Goal: Obtain resource: Obtain resource

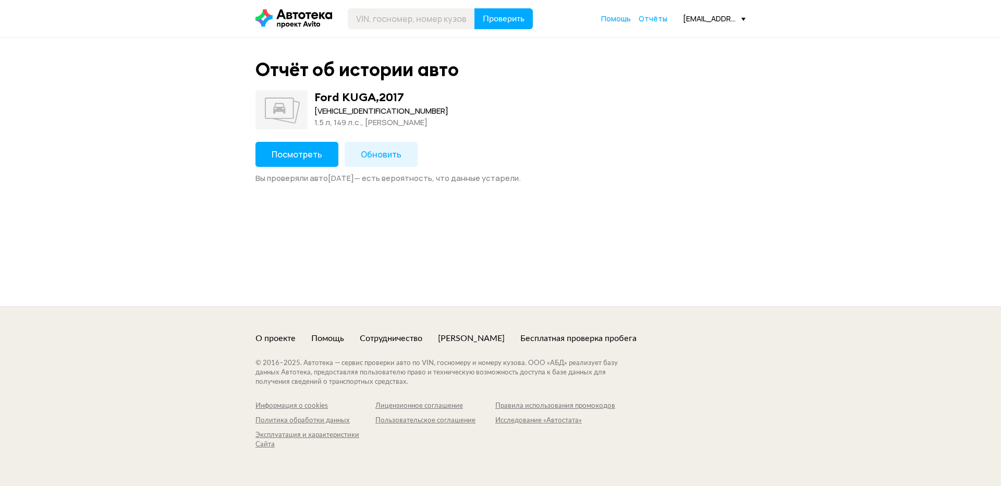
click at [281, 151] on span "Посмотреть" at bounding box center [297, 154] width 51 height 11
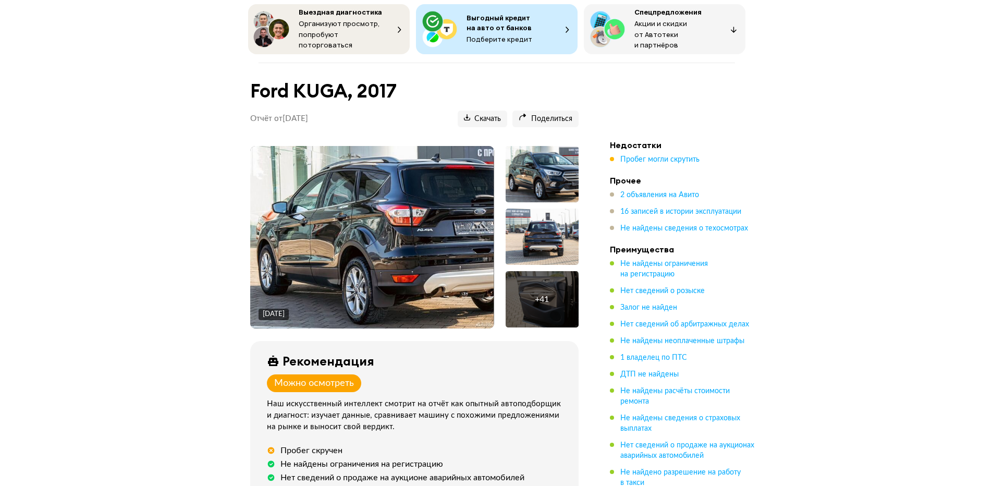
scroll to position [104, 0]
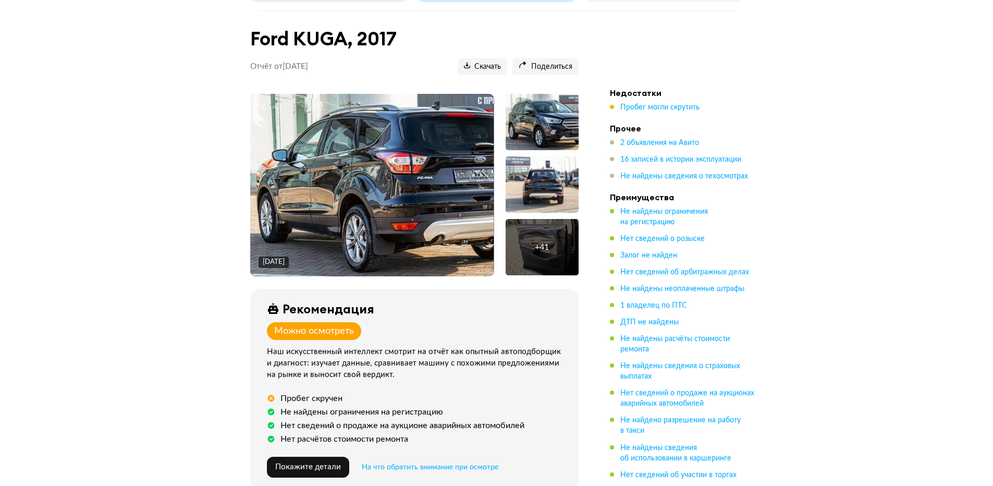
drag, startPoint x: 723, startPoint y: 153, endPoint x: 476, endPoint y: 227, distance: 258.1
click at [723, 156] on span "16 записей в истории эксплуатации" at bounding box center [681, 159] width 121 height 7
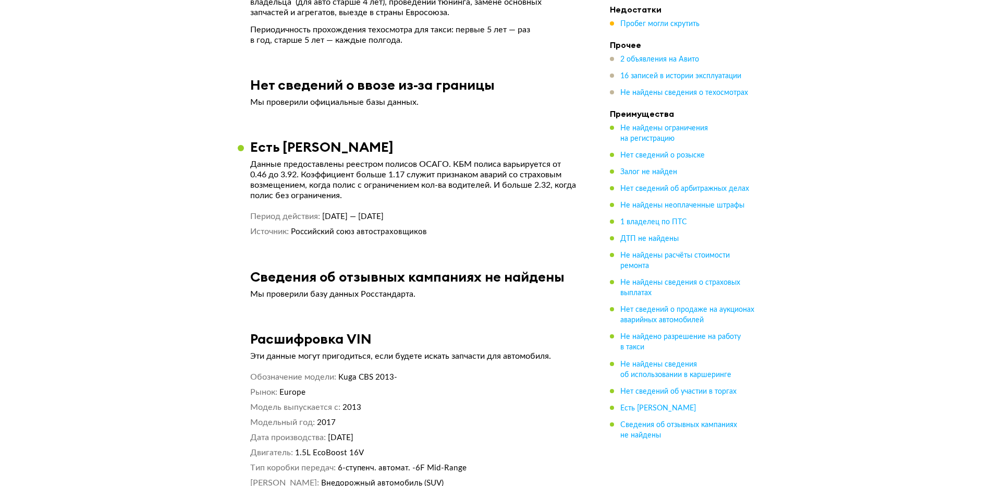
scroll to position [4261, 0]
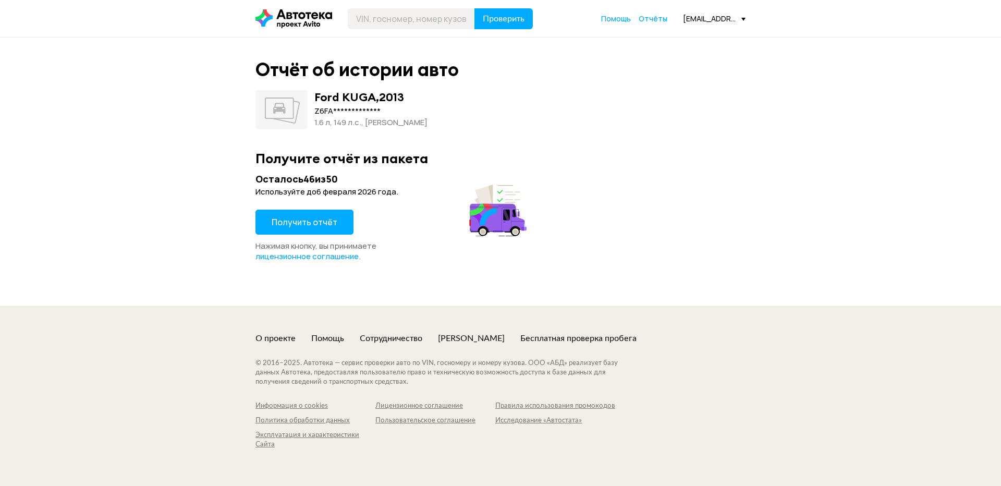
click at [330, 223] on span "Получить отчёт" at bounding box center [305, 221] width 66 height 11
